Goal: Information Seeking & Learning: Learn about a topic

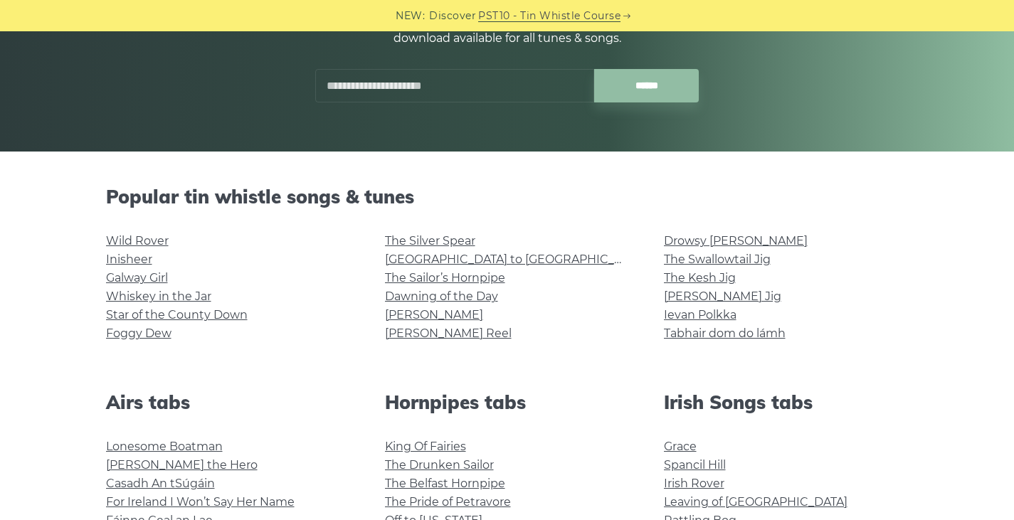
scroll to position [213, 0]
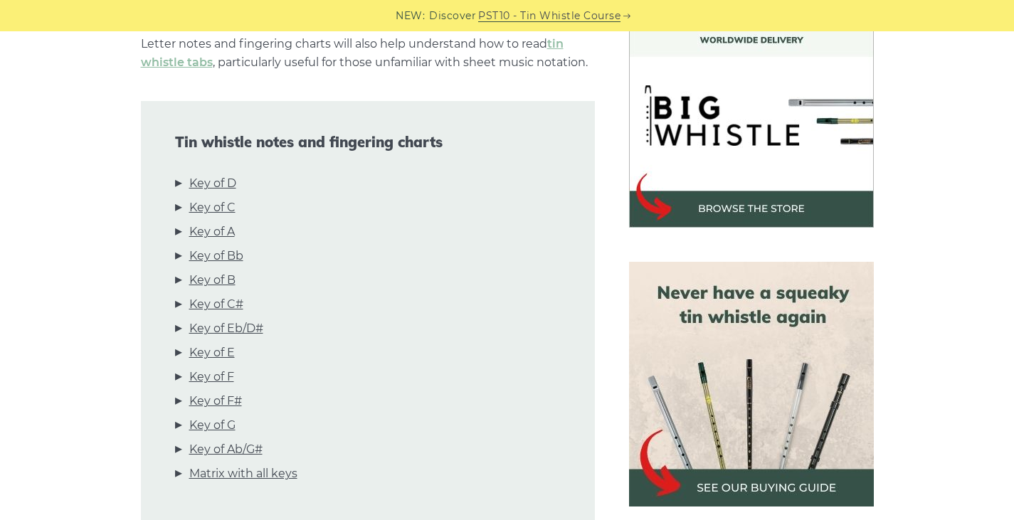
scroll to position [427, 0]
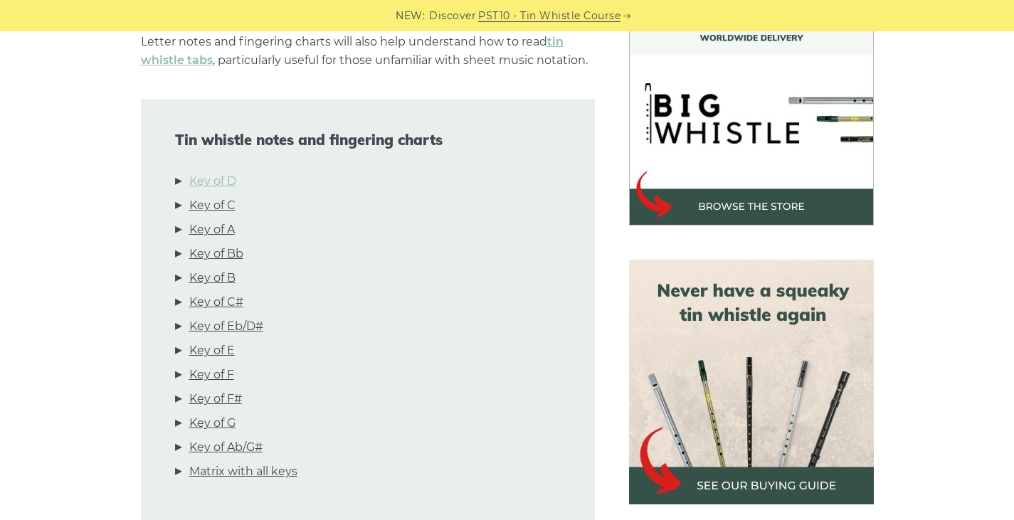
click at [232, 183] on link "Key of D" at bounding box center [212, 181] width 47 height 18
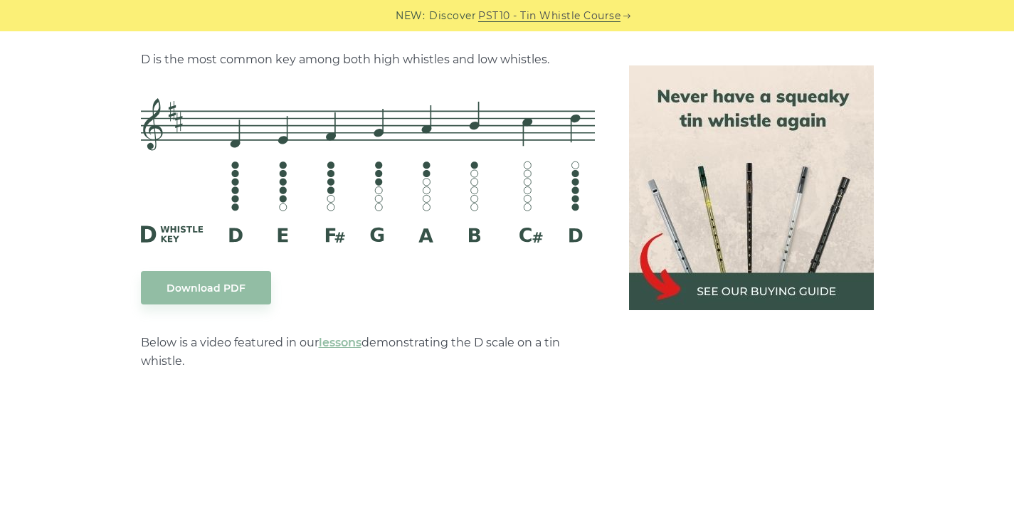
scroll to position [2288, 0]
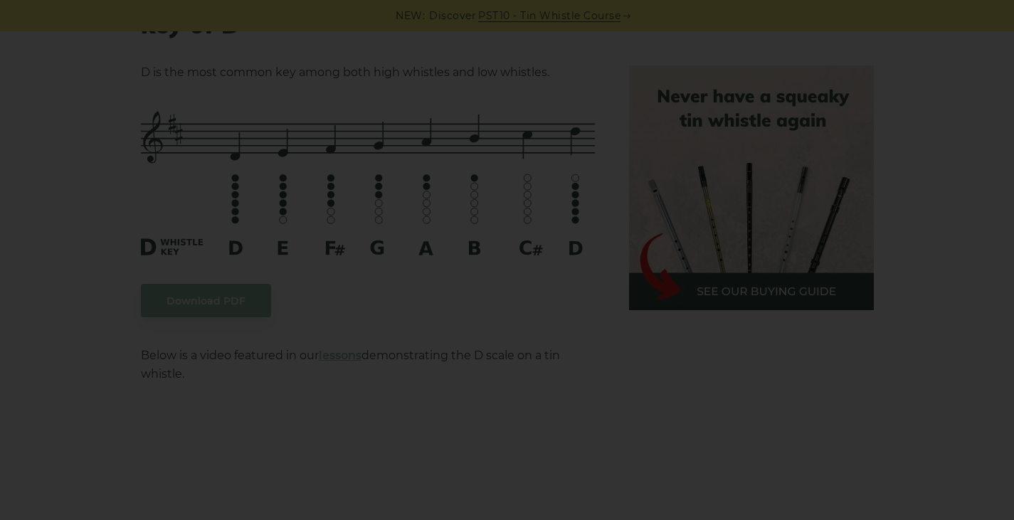
click at [373, 179] on div "×" at bounding box center [507, 260] width 1014 height 520
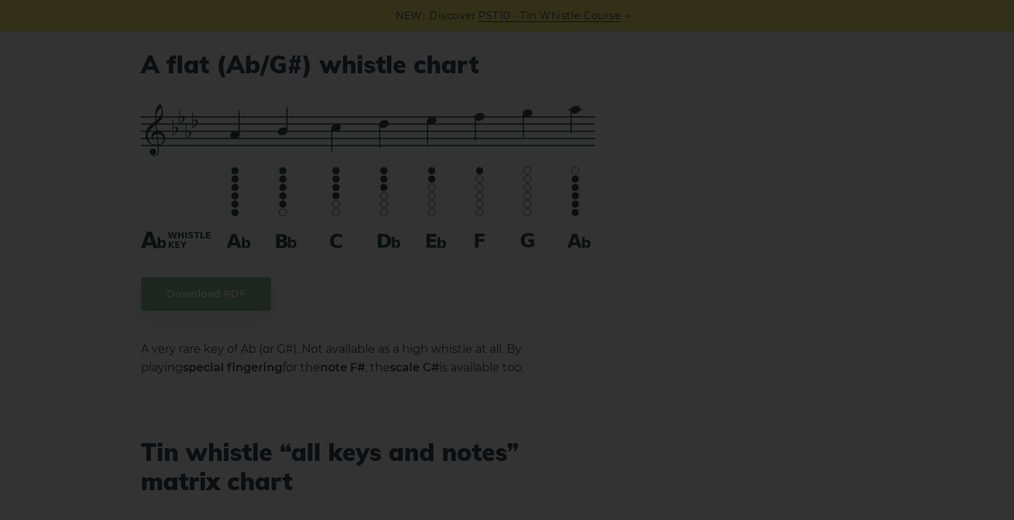
scroll to position [7920, 0]
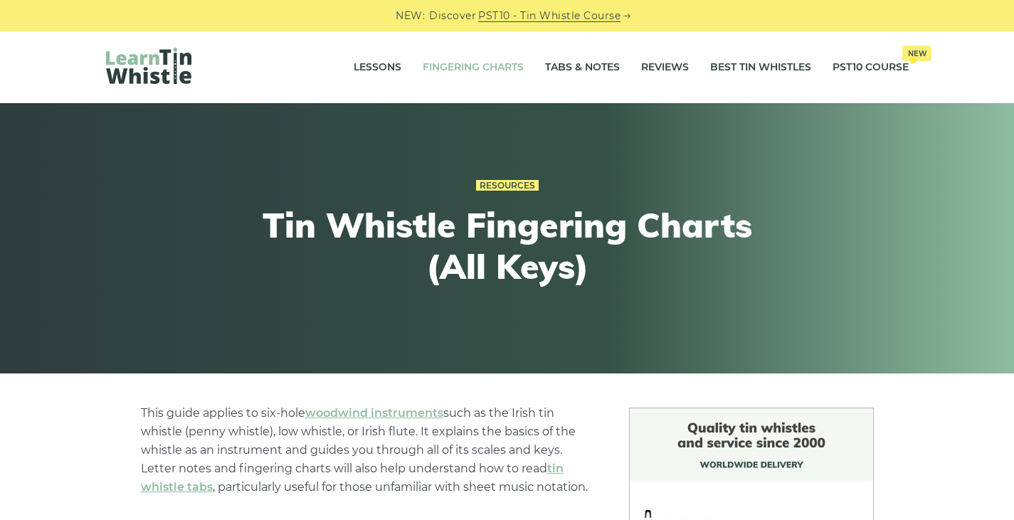
scroll to position [455, 0]
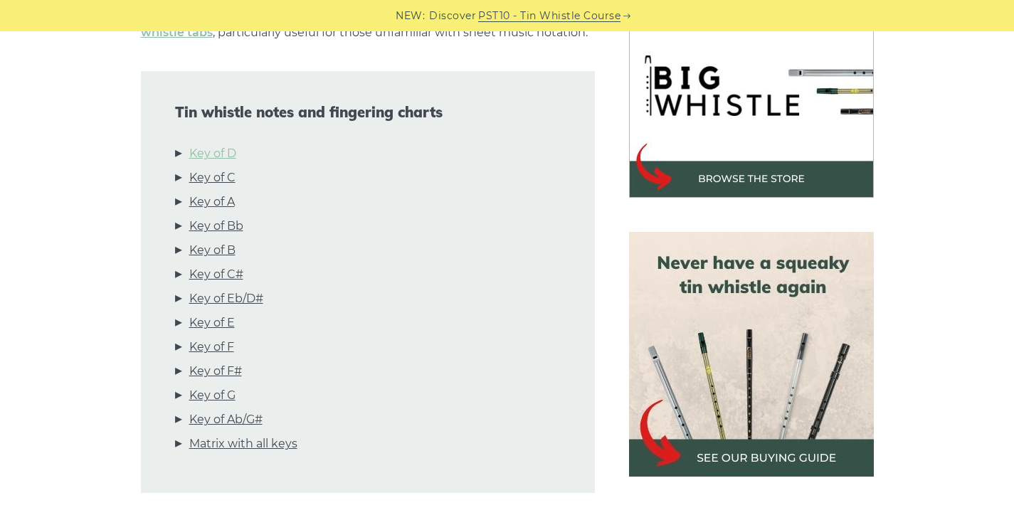
click at [218, 150] on link "Key of D" at bounding box center [212, 153] width 47 height 18
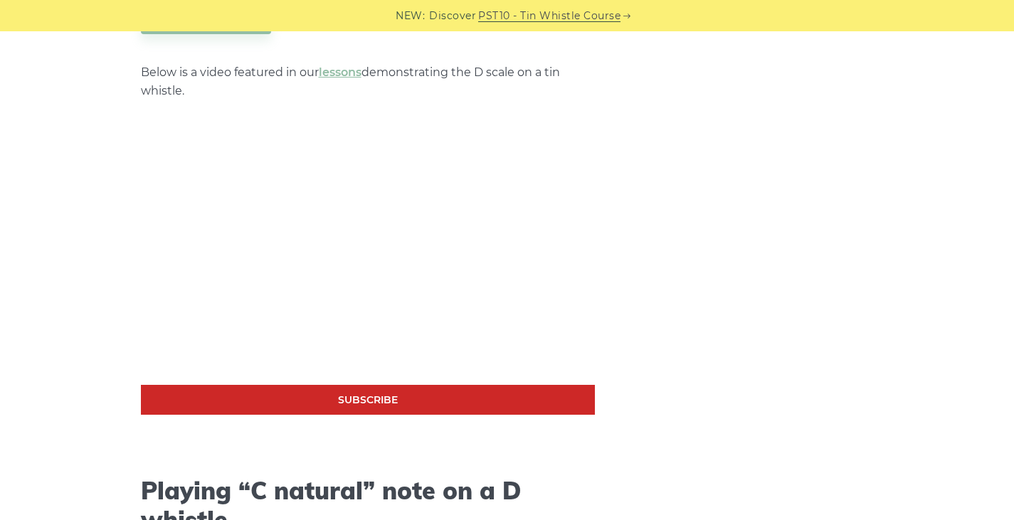
scroll to position [2573, 0]
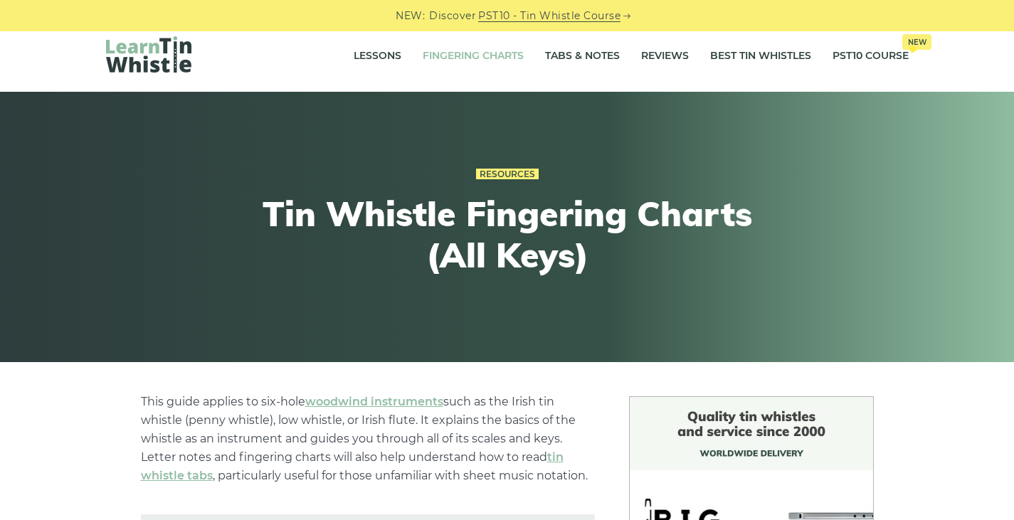
scroll to position [0, 0]
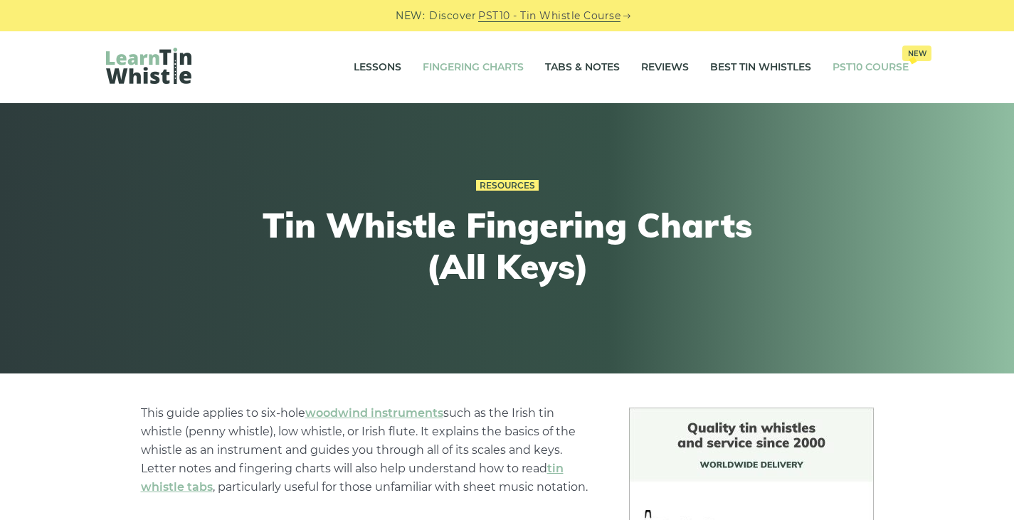
click at [866, 60] on link "PST10 Course New" at bounding box center [870, 68] width 76 height 36
